Goal: Task Accomplishment & Management: Complete application form

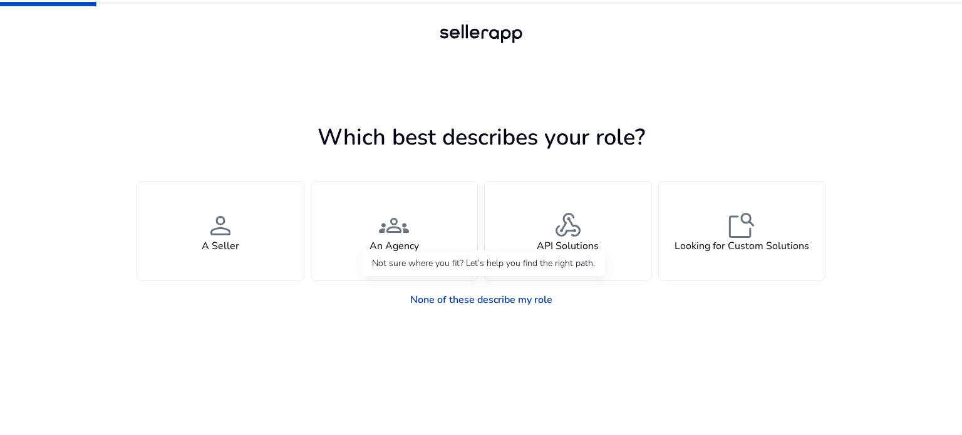
click at [525, 297] on link "None of these describe my role" at bounding box center [481, 300] width 162 height 25
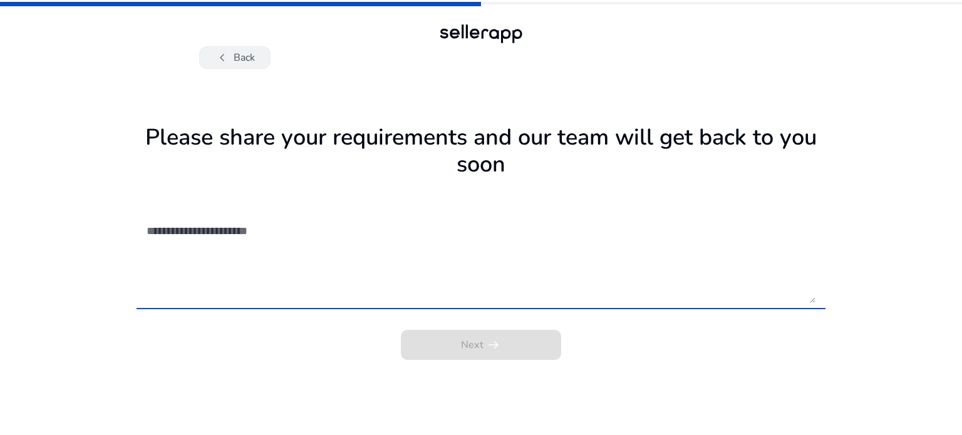
click at [233, 58] on button "chevron_left Back" at bounding box center [234, 57] width 71 height 23
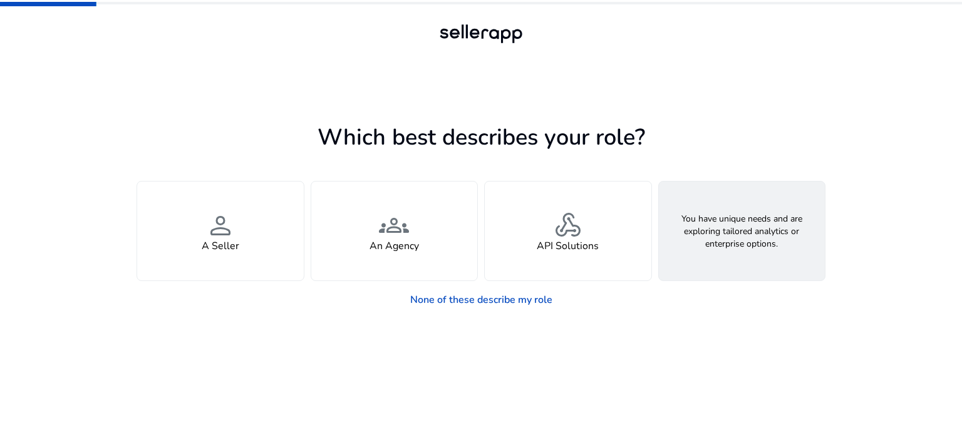
click at [738, 241] on h4 "Looking for Custom Solutions" at bounding box center [742, 247] width 135 height 12
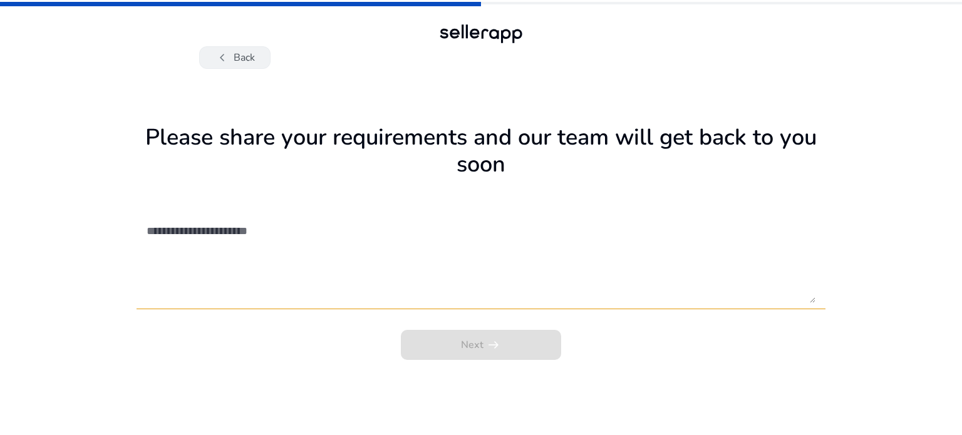
click at [224, 56] on span "chevron_left" at bounding box center [222, 57] width 15 height 15
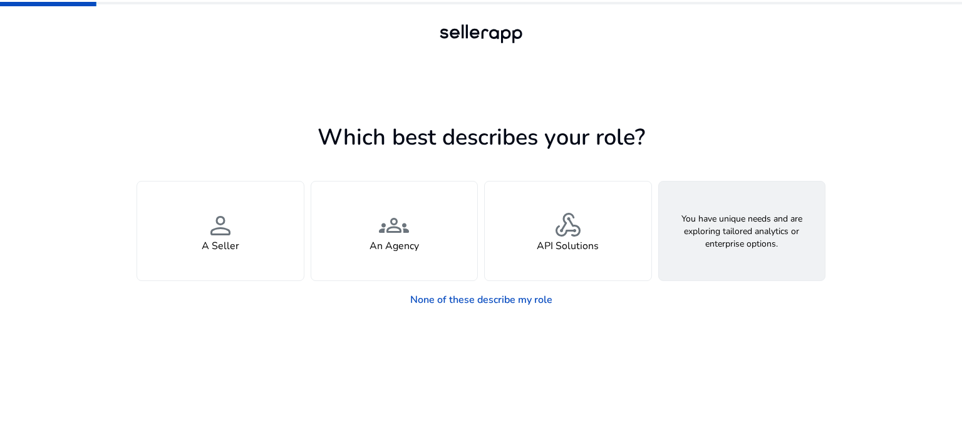
click at [722, 247] on h4 "Looking for Custom Solutions" at bounding box center [742, 247] width 135 height 12
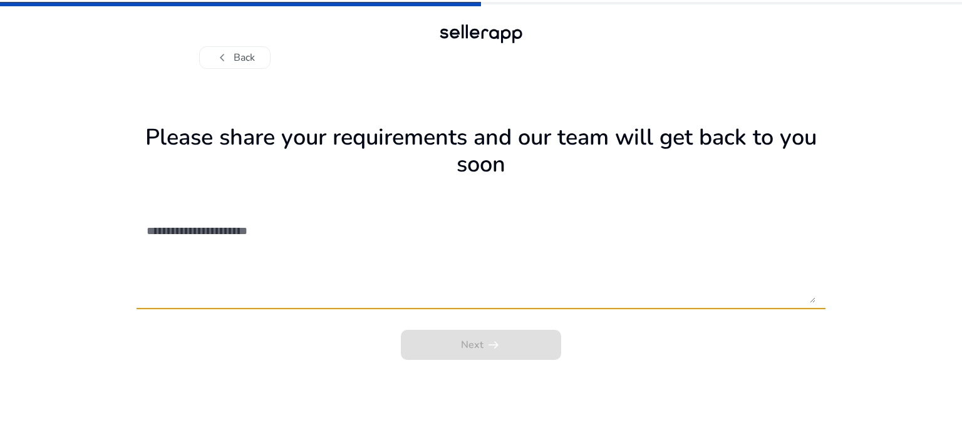
click at [249, 222] on textarea at bounding box center [481, 258] width 669 height 89
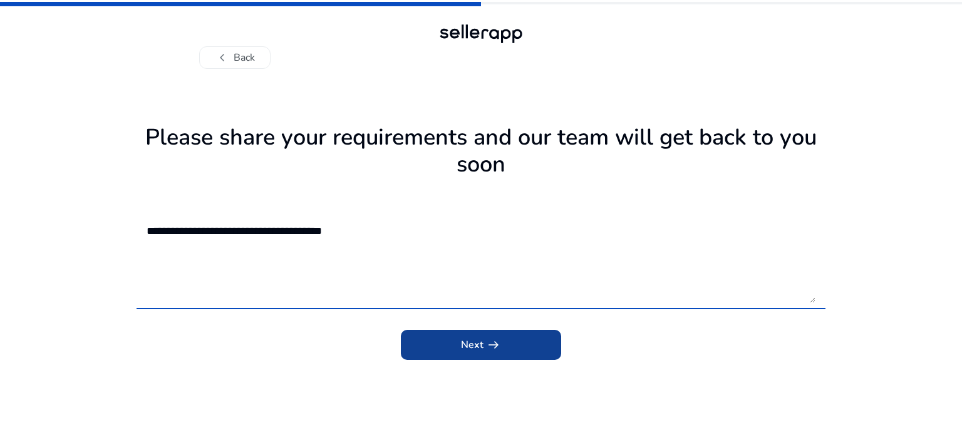
type textarea "**********"
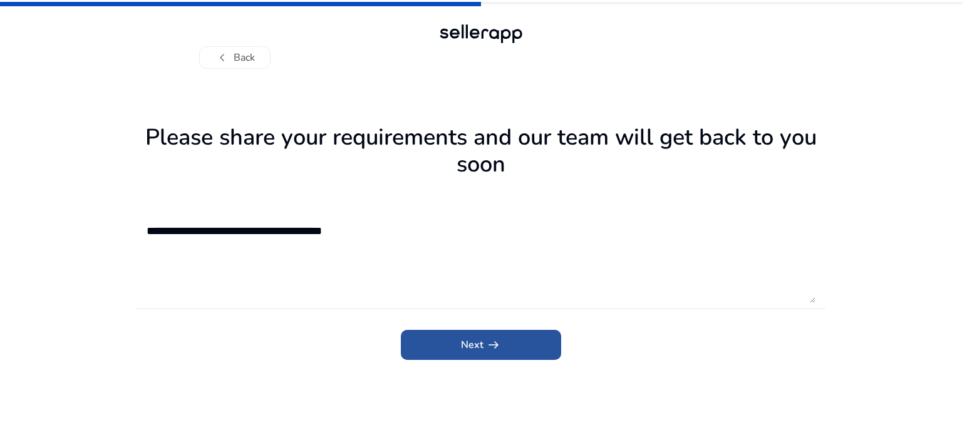
click at [479, 332] on span "submit" at bounding box center [481, 345] width 160 height 30
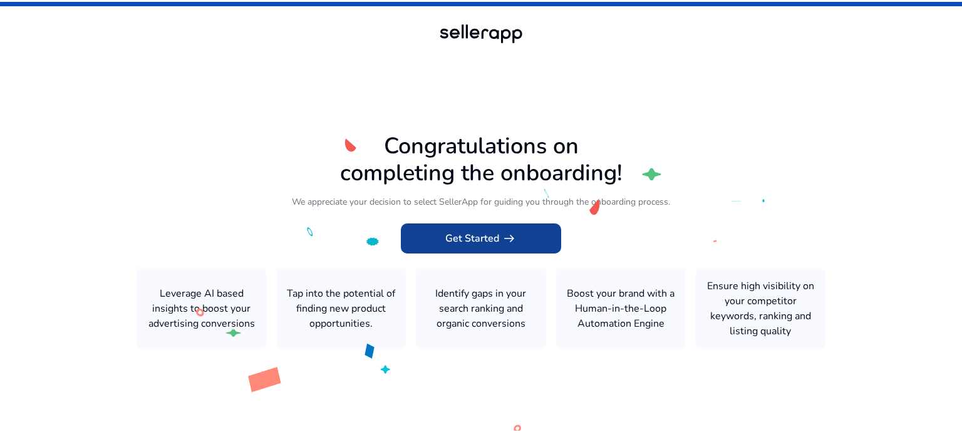
click at [496, 240] on span "Get Started arrow_right_alt" at bounding box center [480, 238] width 71 height 15
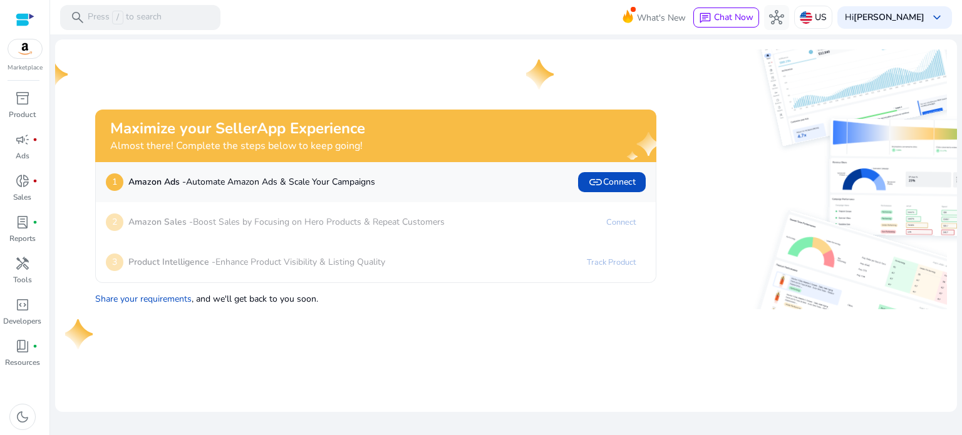
click at [21, 65] on p "Marketplace" at bounding box center [25, 67] width 35 height 9
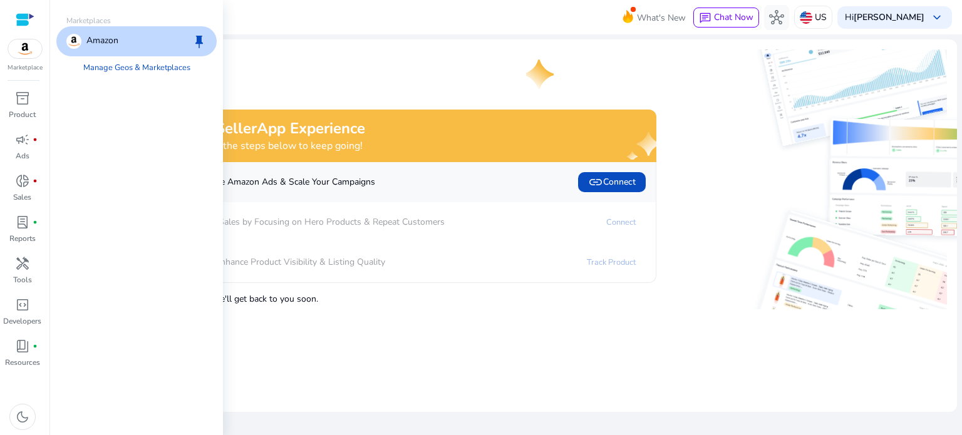
click at [25, 48] on img at bounding box center [25, 48] width 34 height 19
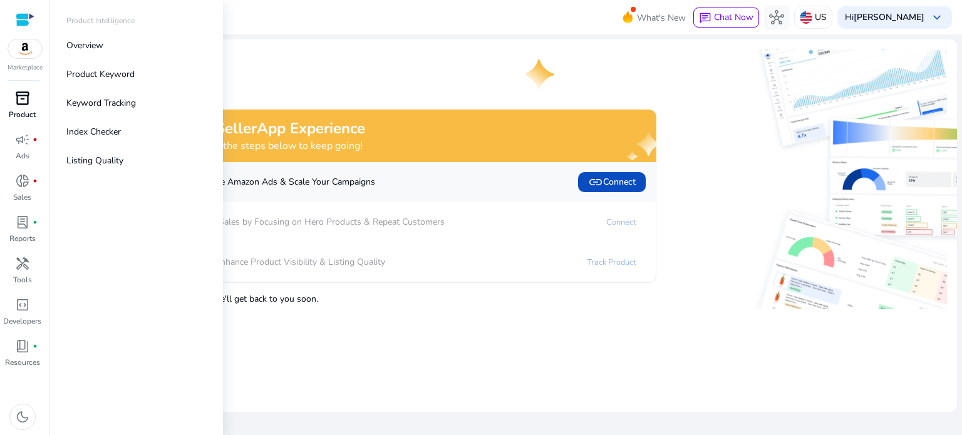
click at [25, 112] on p "Product" at bounding box center [22, 114] width 27 height 11
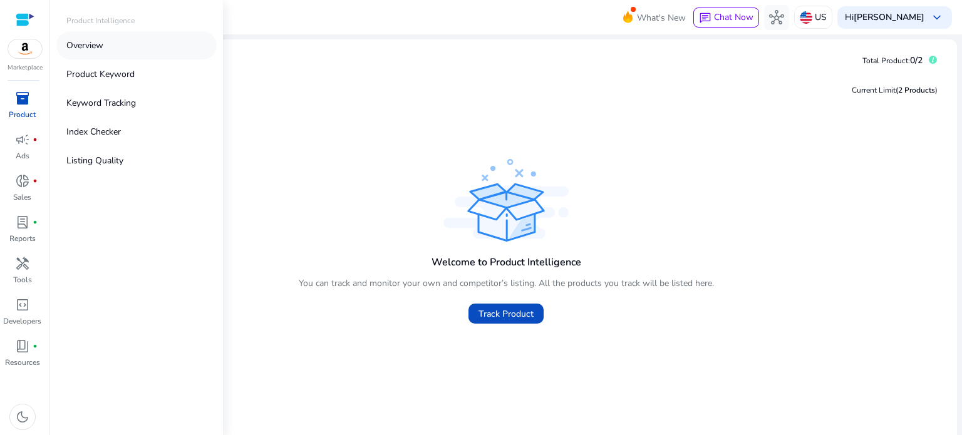
click at [120, 49] on link "Overview" at bounding box center [136, 45] width 160 height 28
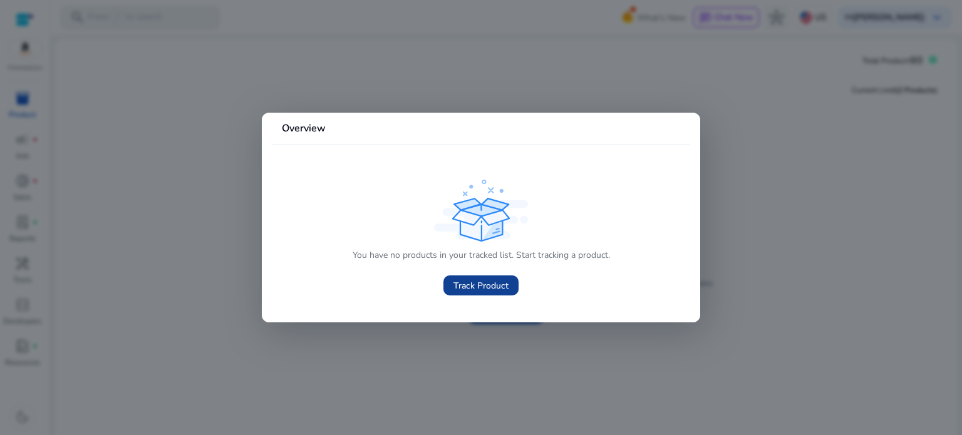
click at [486, 288] on span "Track Product" at bounding box center [481, 285] width 55 height 13
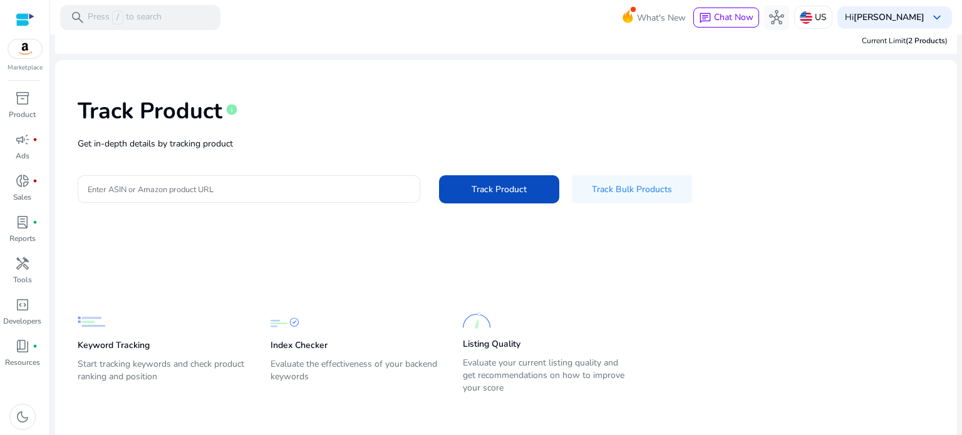
scroll to position [18, 0]
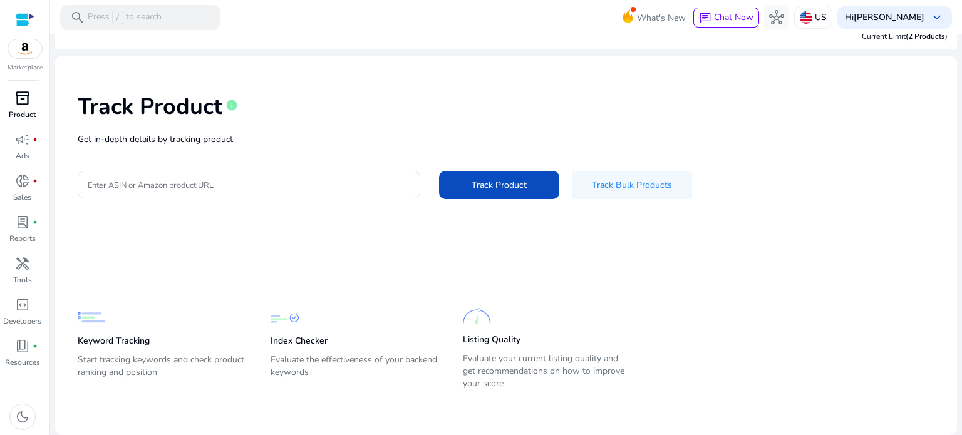
click at [21, 96] on span "inventory_2" at bounding box center [22, 98] width 15 height 15
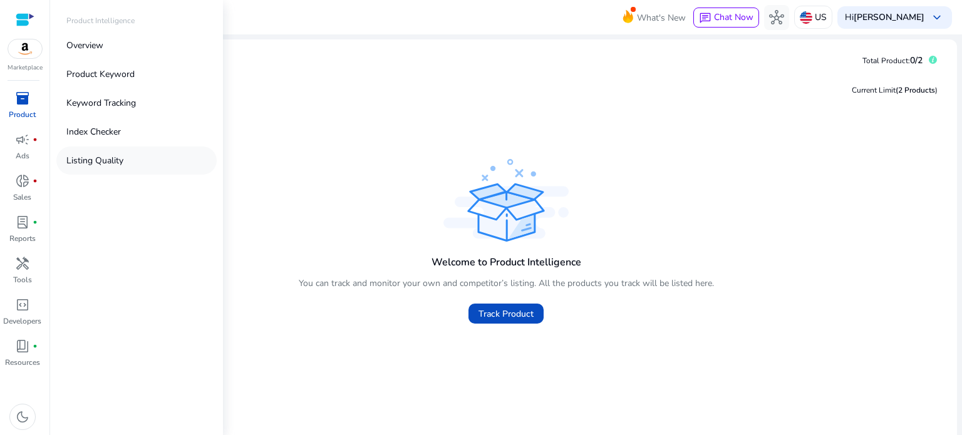
click at [118, 162] on p "Listing Quality" at bounding box center [94, 160] width 57 height 13
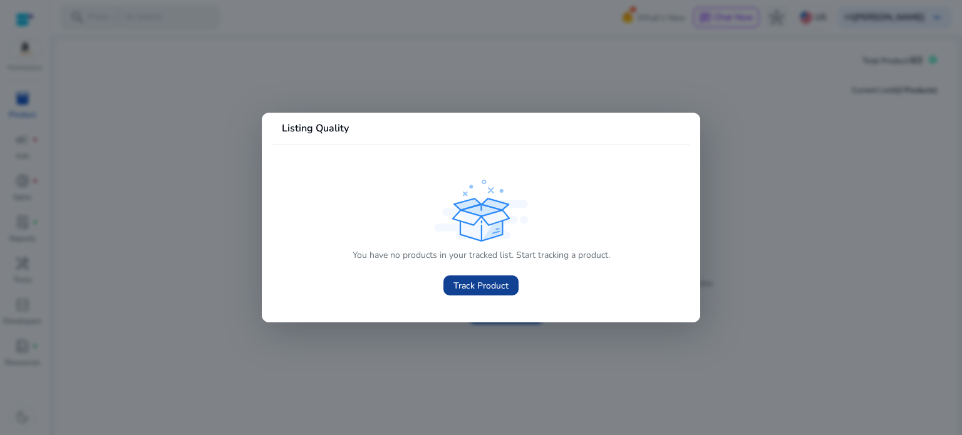
click at [482, 283] on span "Track Product" at bounding box center [481, 285] width 55 height 13
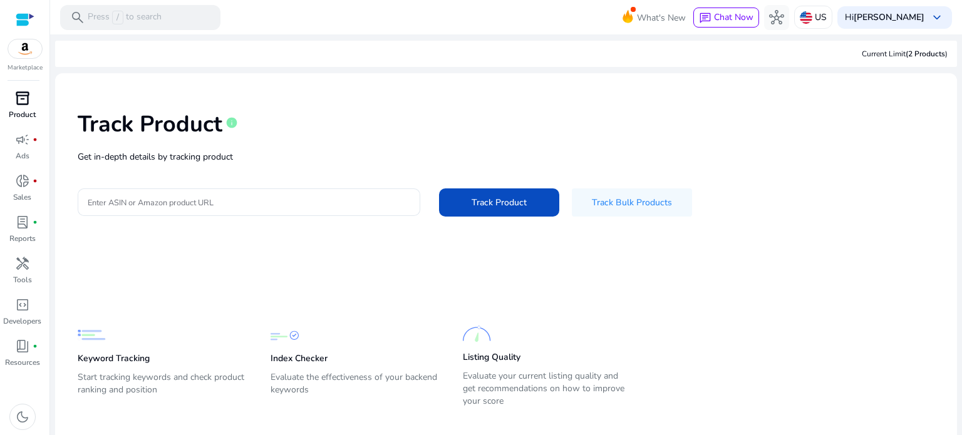
scroll to position [18, 0]
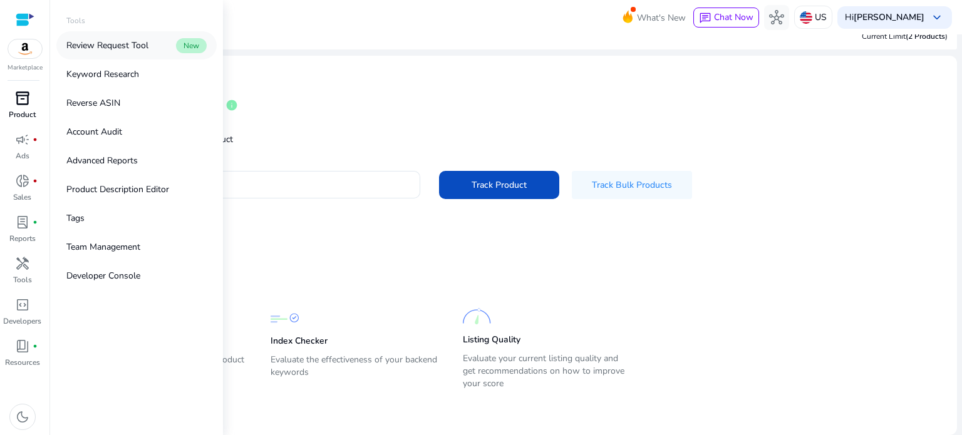
click at [113, 46] on p "Review Request Tool" at bounding box center [107, 45] width 82 height 13
